Goal: Information Seeking & Learning: Learn about a topic

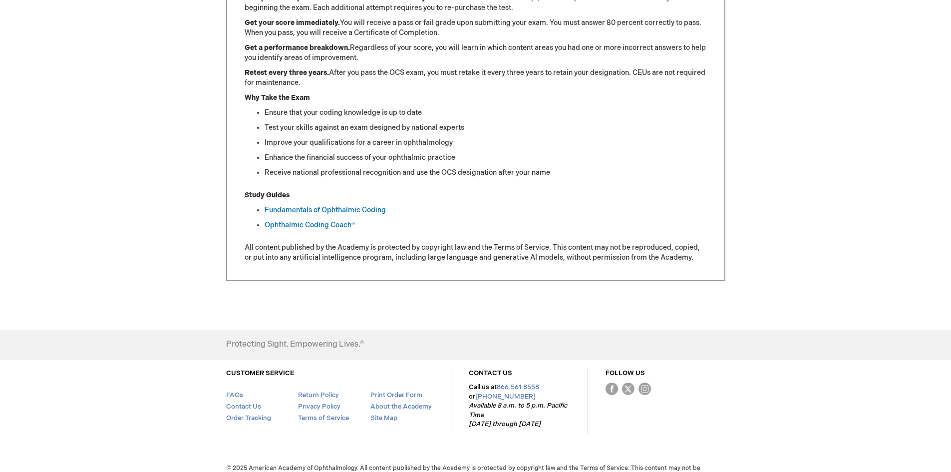
scroll to position [521, 0]
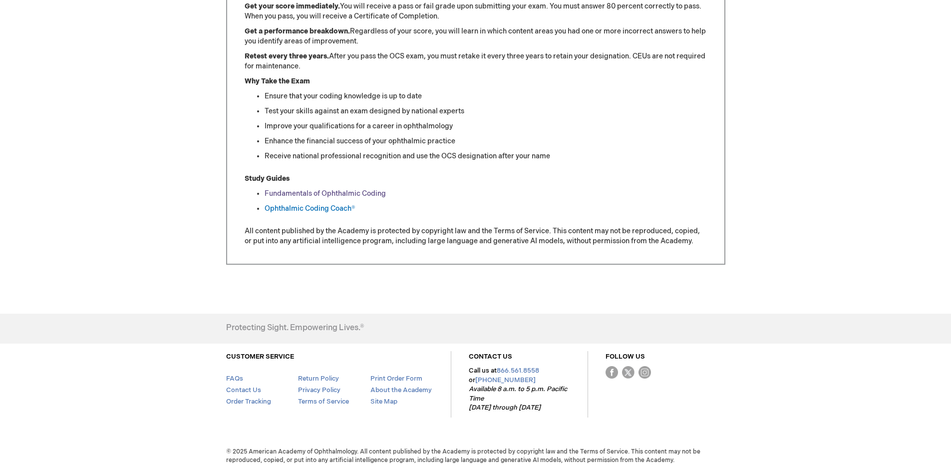
click at [317, 193] on link "Fundamentals of Ophthalmic Coding" at bounding box center [325, 193] width 121 height 8
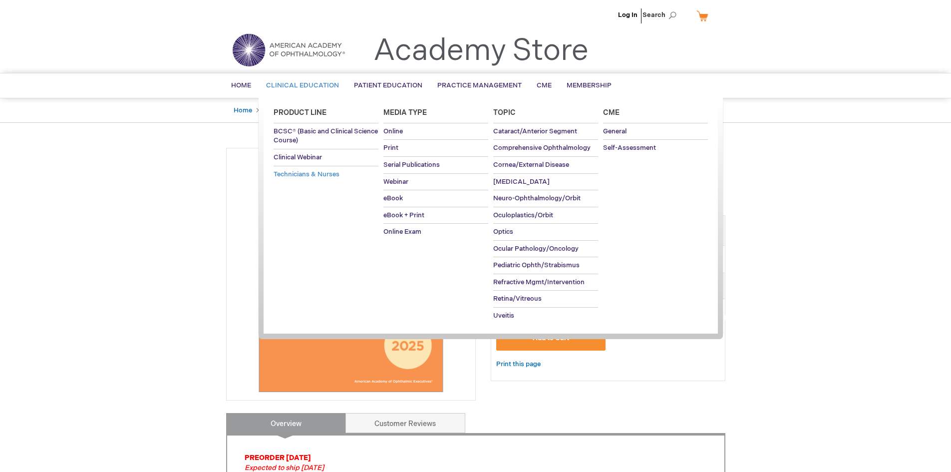
click at [307, 171] on span "Technicians & Nurses" at bounding box center [307, 174] width 66 height 8
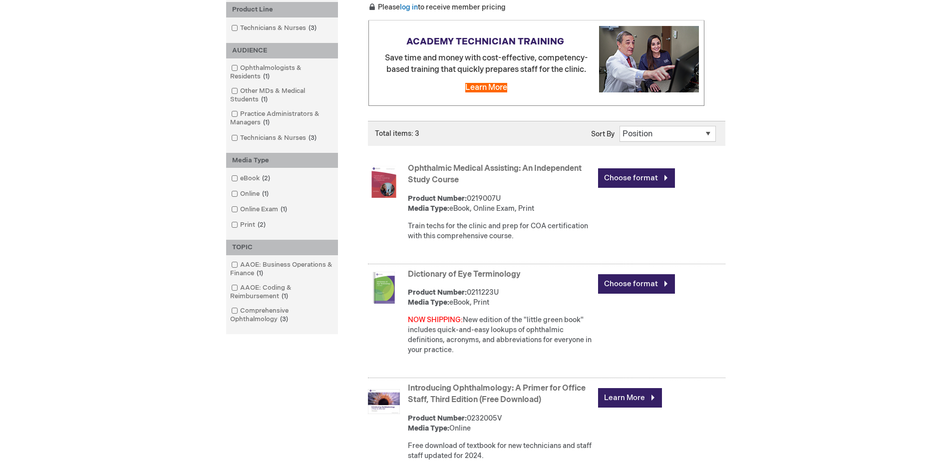
scroll to position [50, 0]
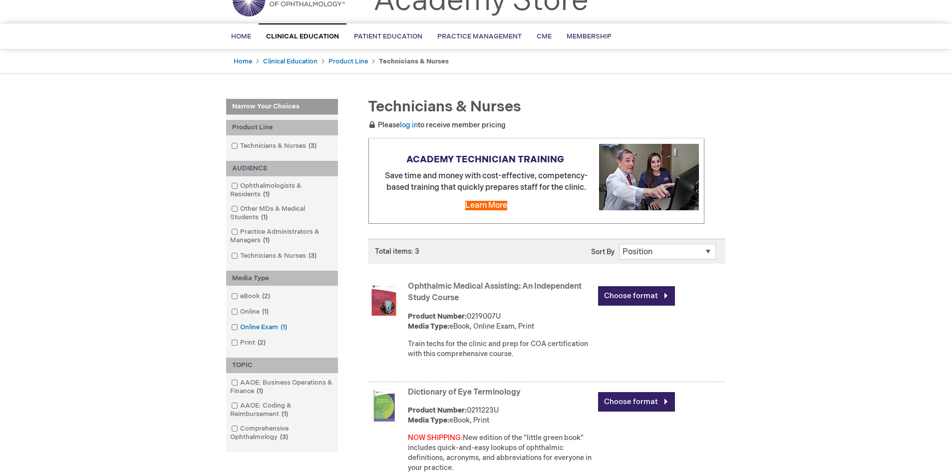
click at [238, 327] on link "Online Exam 1 item" at bounding box center [260, 327] width 62 height 9
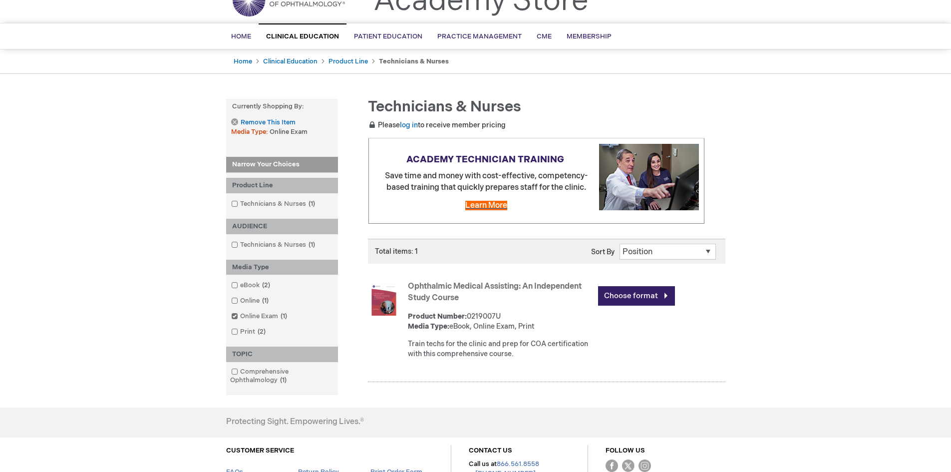
click at [477, 207] on span "Learn More" at bounding box center [486, 205] width 42 height 9
click at [243, 287] on link "eBook 2 items" at bounding box center [251, 285] width 45 height 9
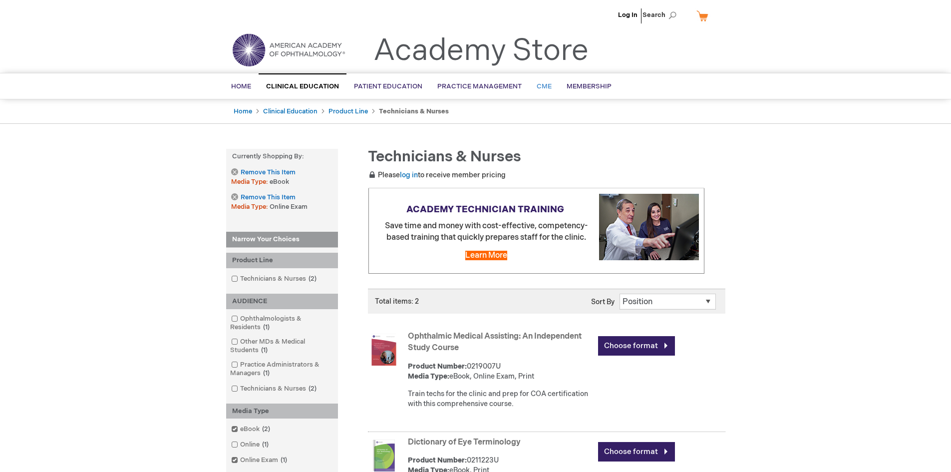
click at [538, 85] on span "CME" at bounding box center [544, 86] width 15 height 8
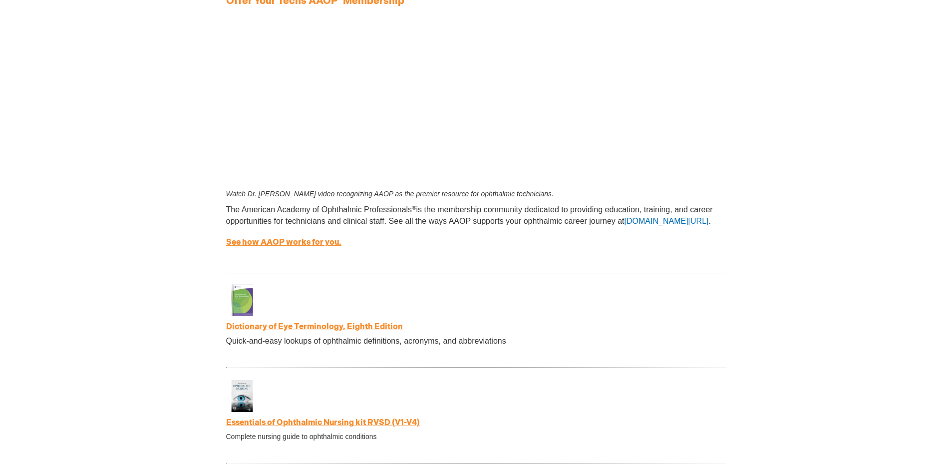
scroll to position [1398, 0]
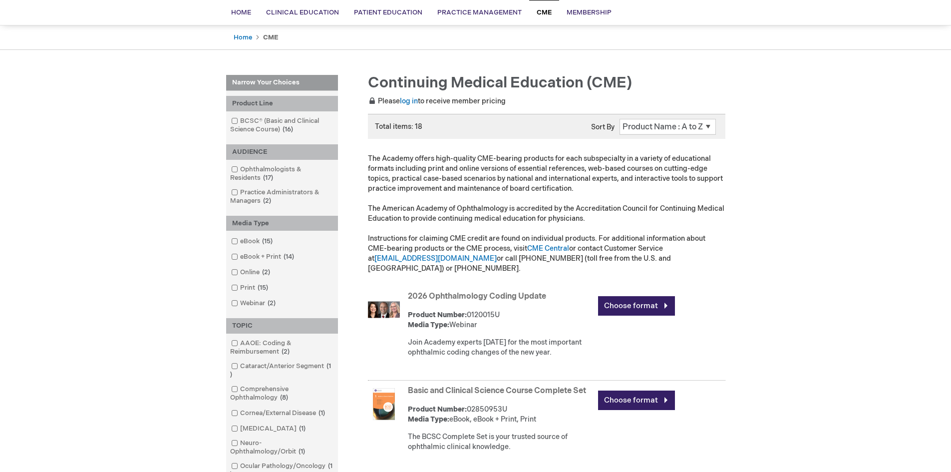
scroll to position [100, 0]
